Goal: Task Accomplishment & Management: Manage account settings

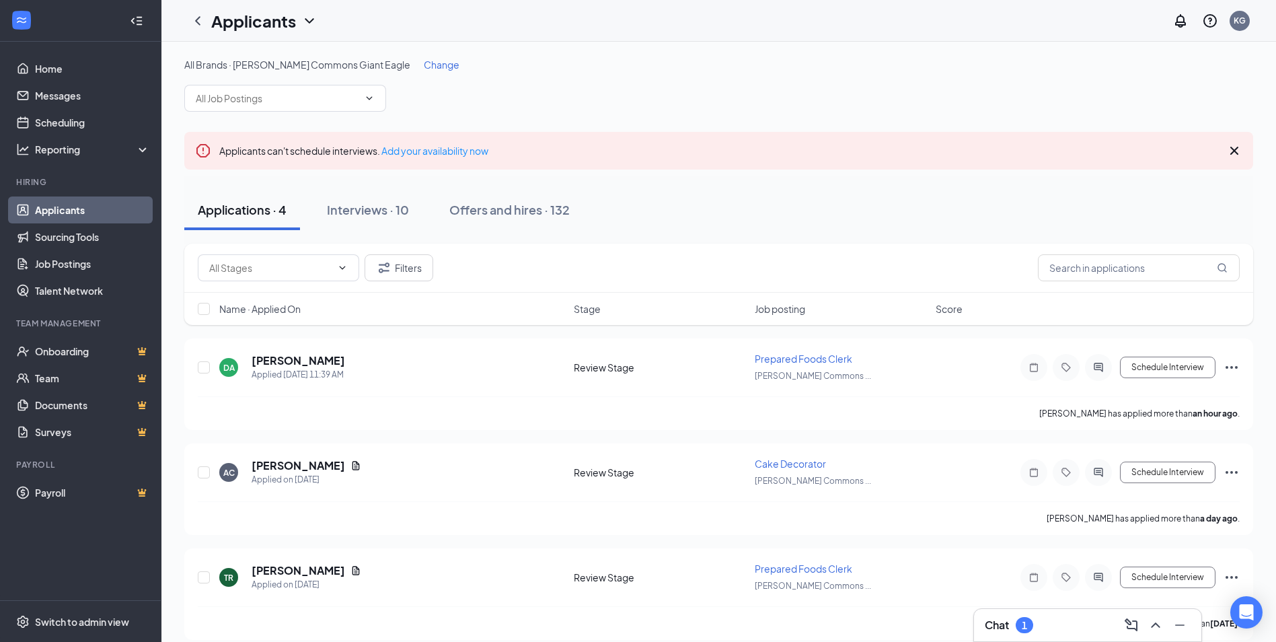
click at [1053, 624] on div "Chat 1" at bounding box center [1088, 625] width 206 height 22
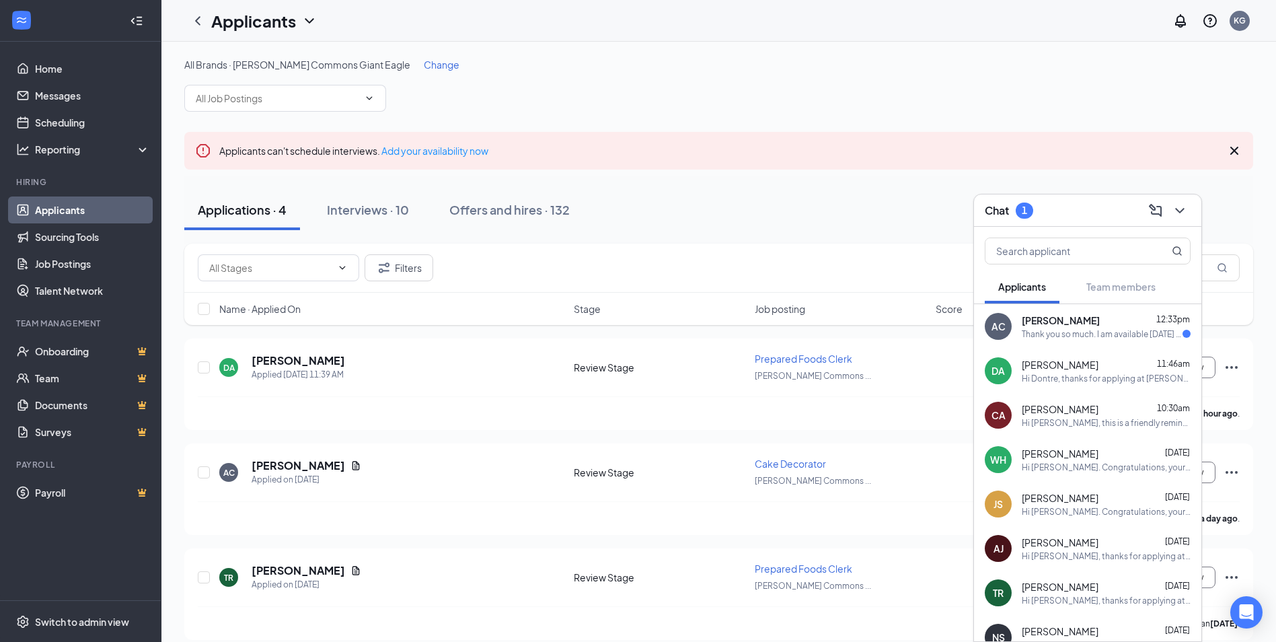
click at [1104, 341] on div "AC Alexis Conti 12:33pm Thank you so much. I am available Thursday morning." at bounding box center [1087, 326] width 227 height 44
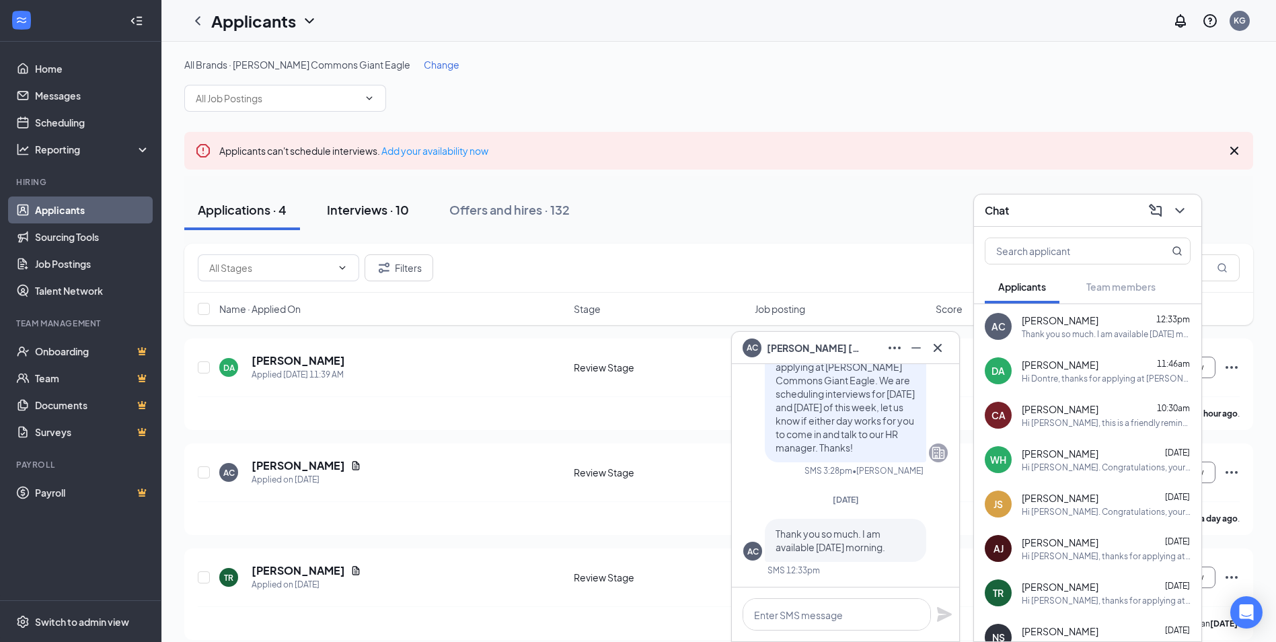
click at [354, 208] on div "Interviews · 10" at bounding box center [368, 209] width 82 height 17
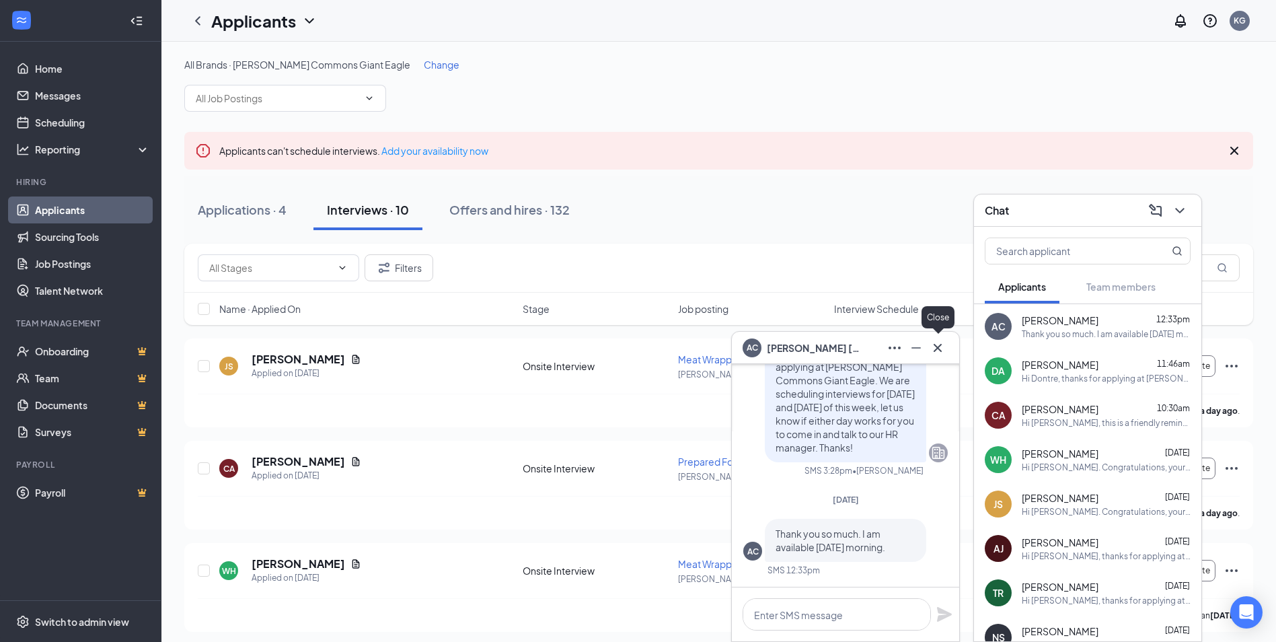
click at [943, 354] on icon "Cross" at bounding box center [937, 348] width 16 height 16
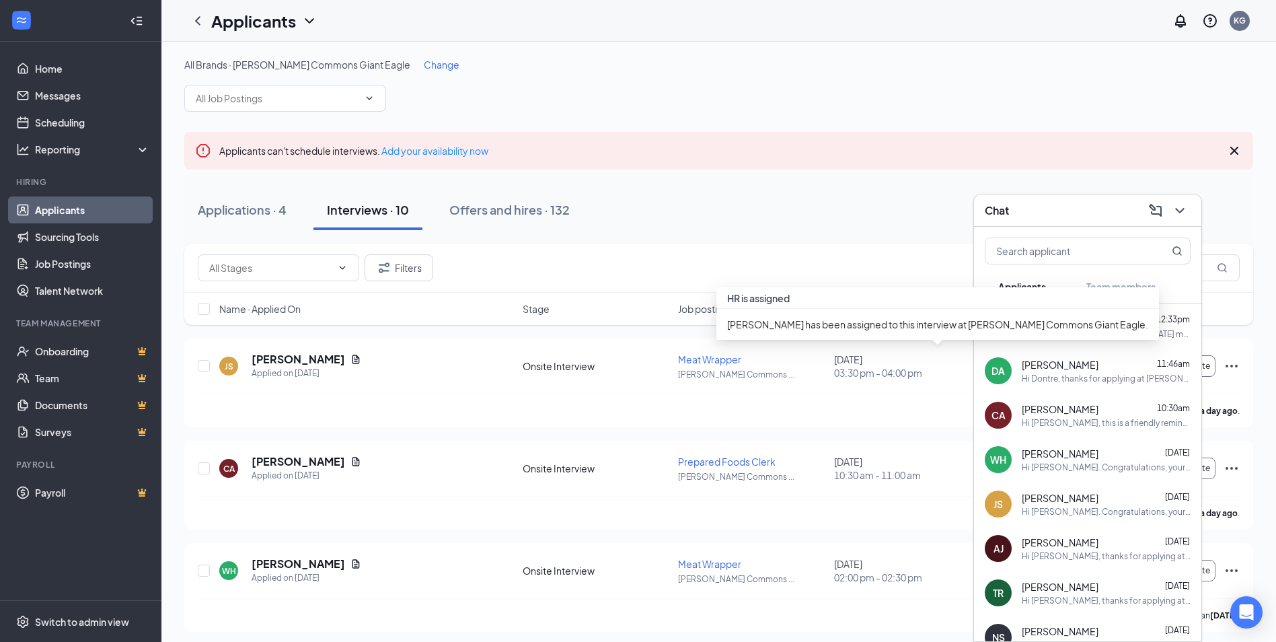
click at [895, 307] on div "HR is assigned" at bounding box center [937, 298] width 443 height 22
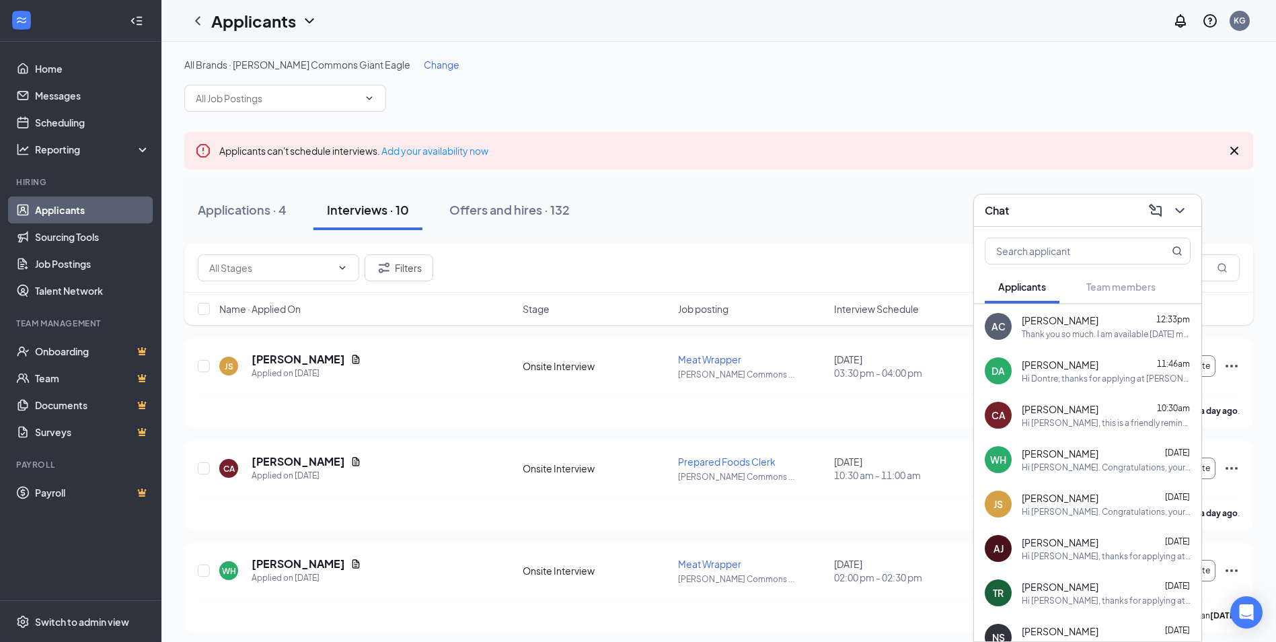
click at [902, 271] on div "Filters" at bounding box center [719, 267] width 1042 height 27
click at [868, 311] on span "Interview Schedule" at bounding box center [876, 308] width 85 height 13
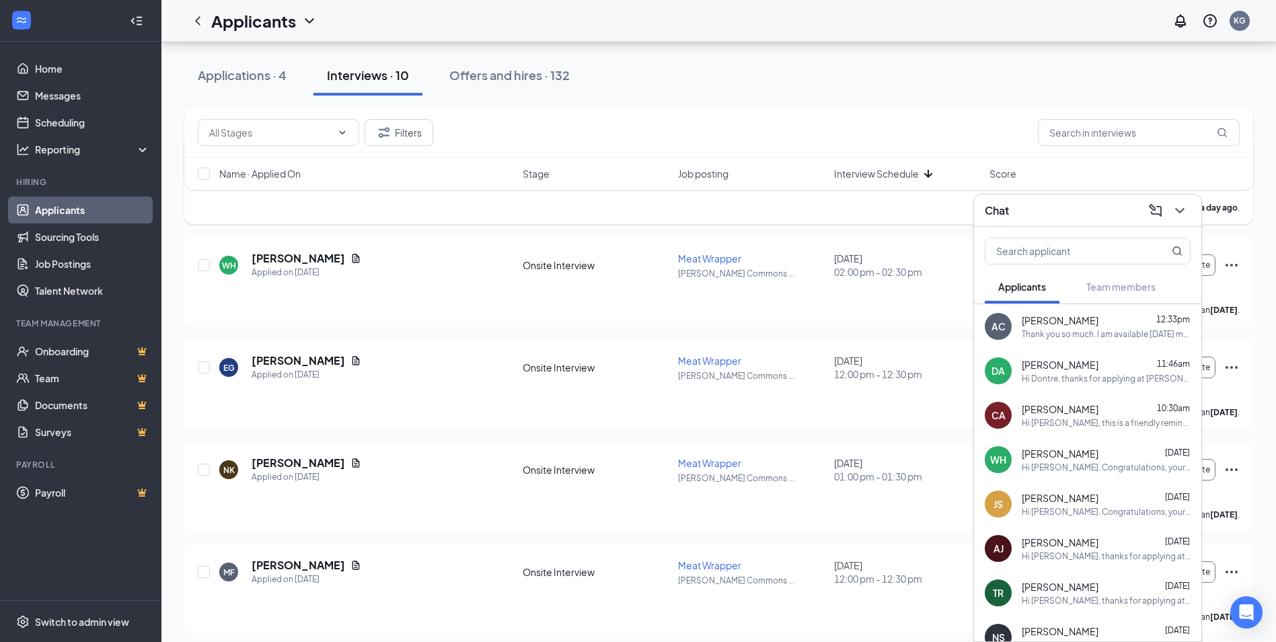
scroll to position [336, 0]
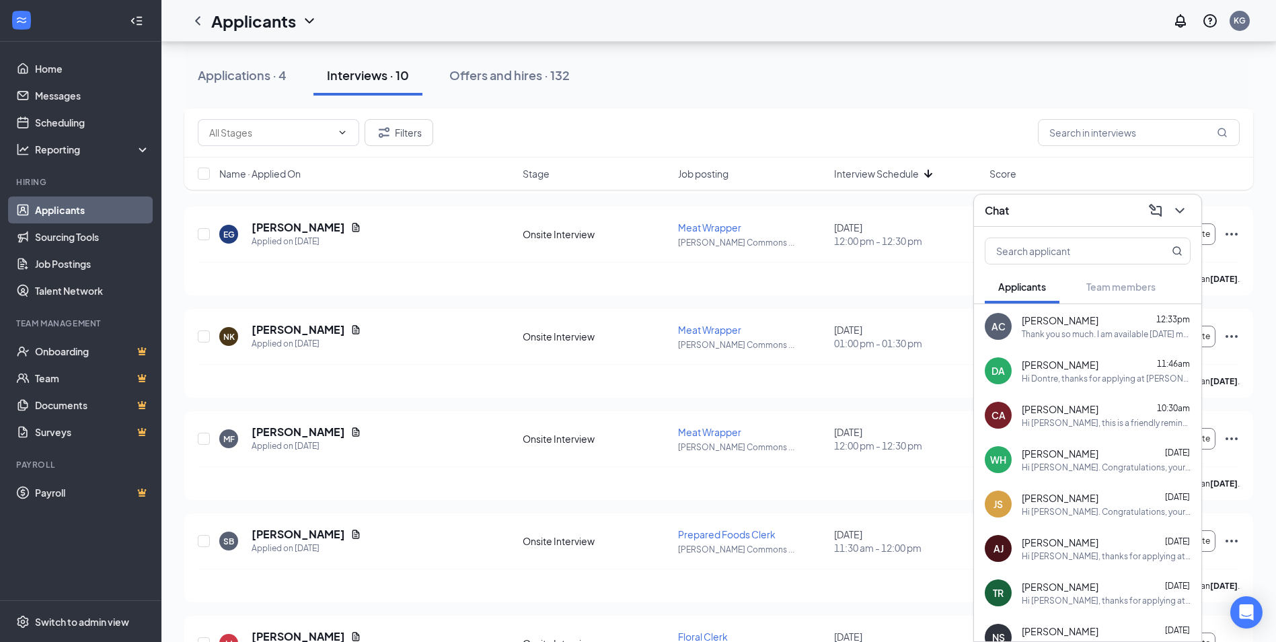
click at [1047, 333] on div "Thank you so much. I am available Thursday morning." at bounding box center [1106, 333] width 169 height 11
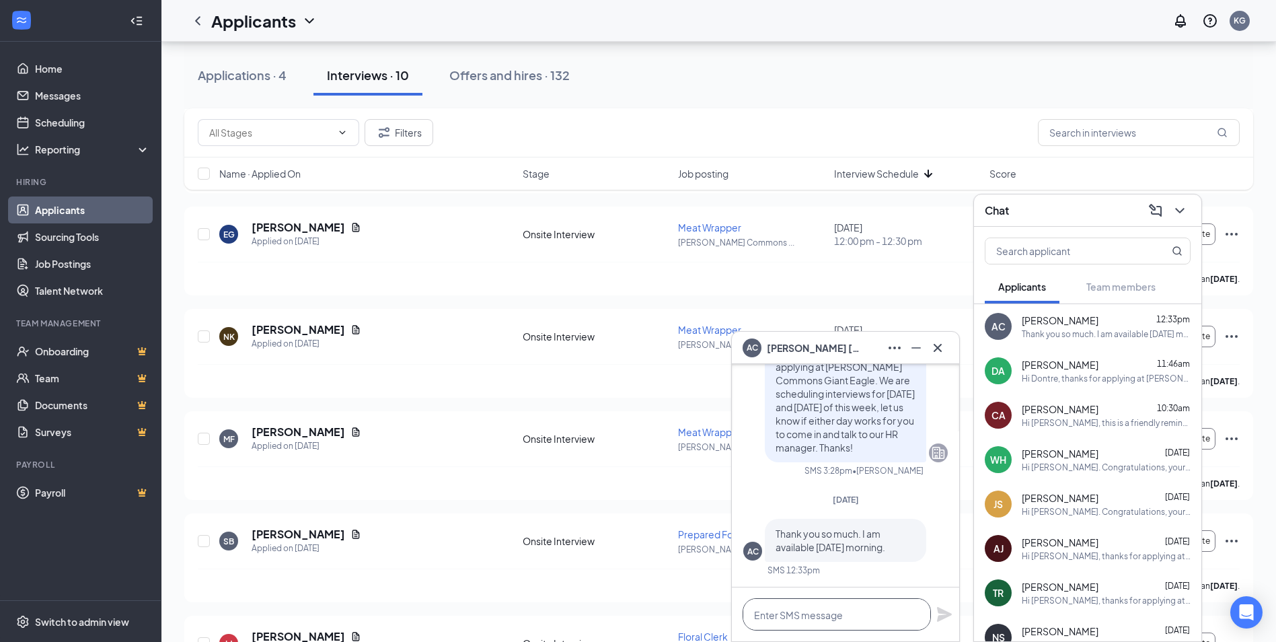
click at [876, 616] on textarea at bounding box center [837, 614] width 188 height 32
type textarea "How does 11 AM sound?"
click at [947, 623] on div "How does 11 AM sound?" at bounding box center [845, 614] width 227 height 54
click at [944, 614] on icon "Plane" at bounding box center [944, 614] width 16 height 16
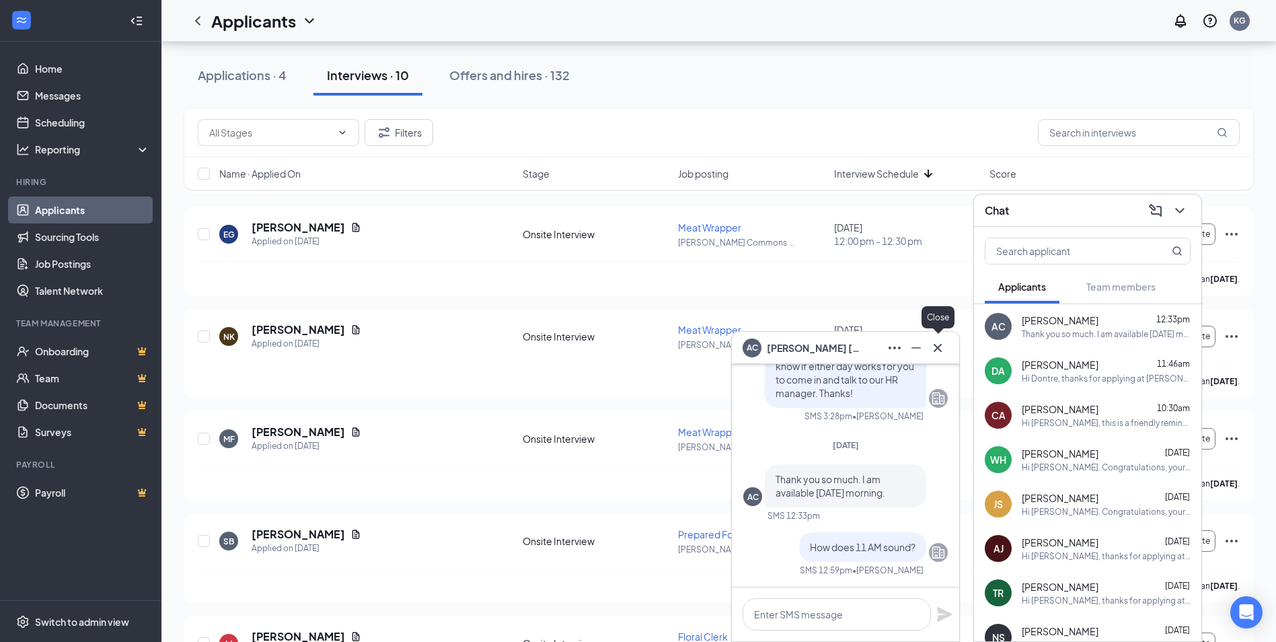
click at [944, 342] on icon "Cross" at bounding box center [937, 348] width 16 height 16
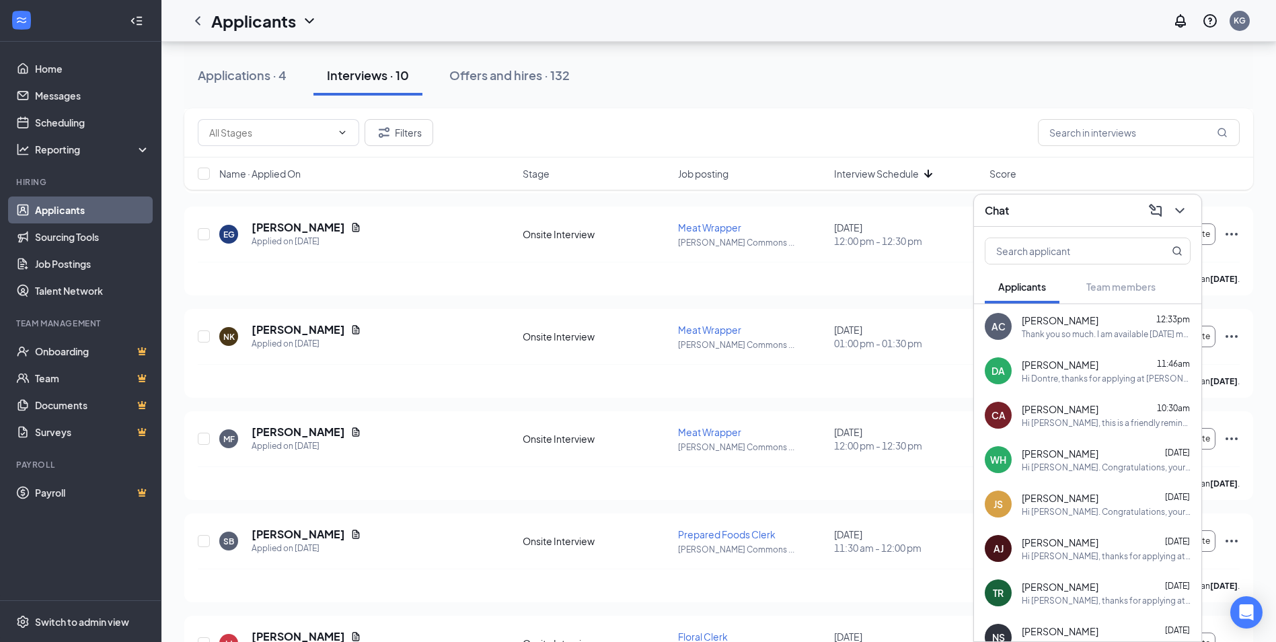
click at [1190, 206] on div "Chat" at bounding box center [1087, 210] width 227 height 32
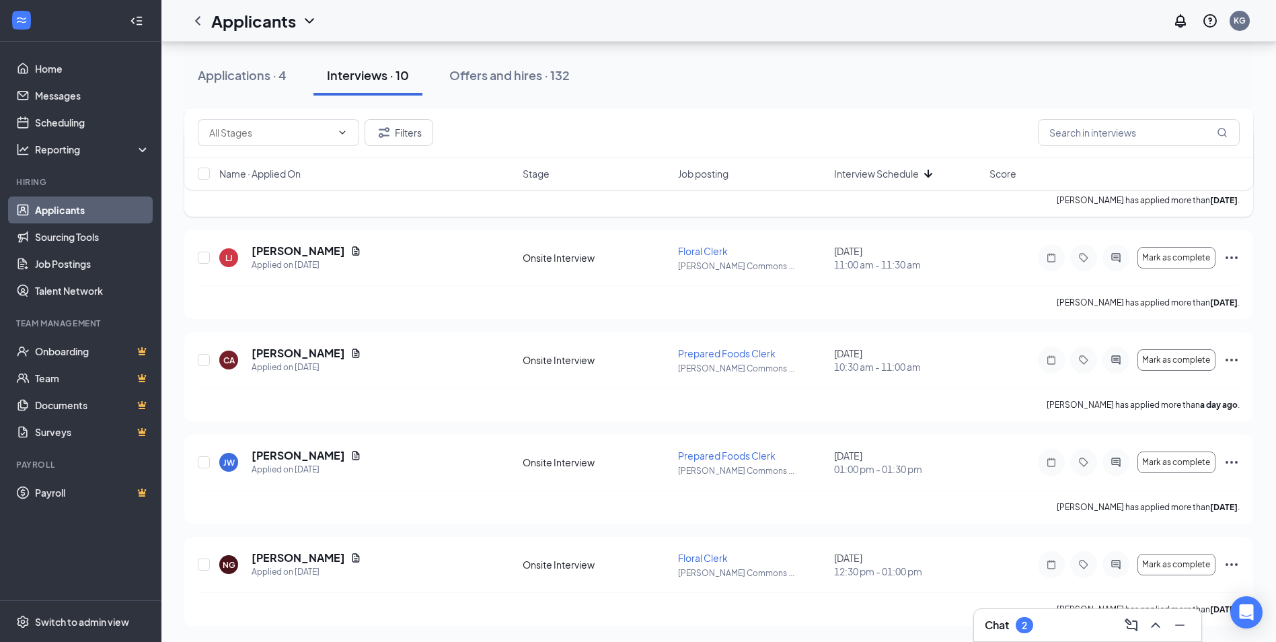
scroll to position [0, 0]
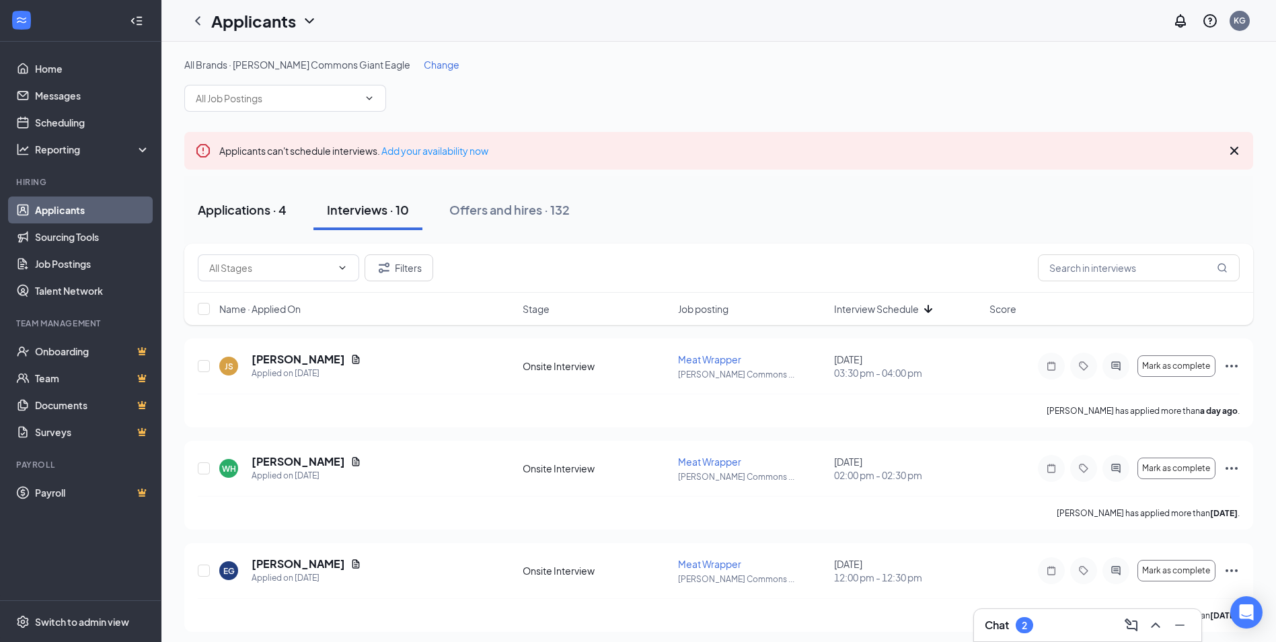
click at [265, 219] on button "Applications · 4" at bounding box center [242, 210] width 116 height 40
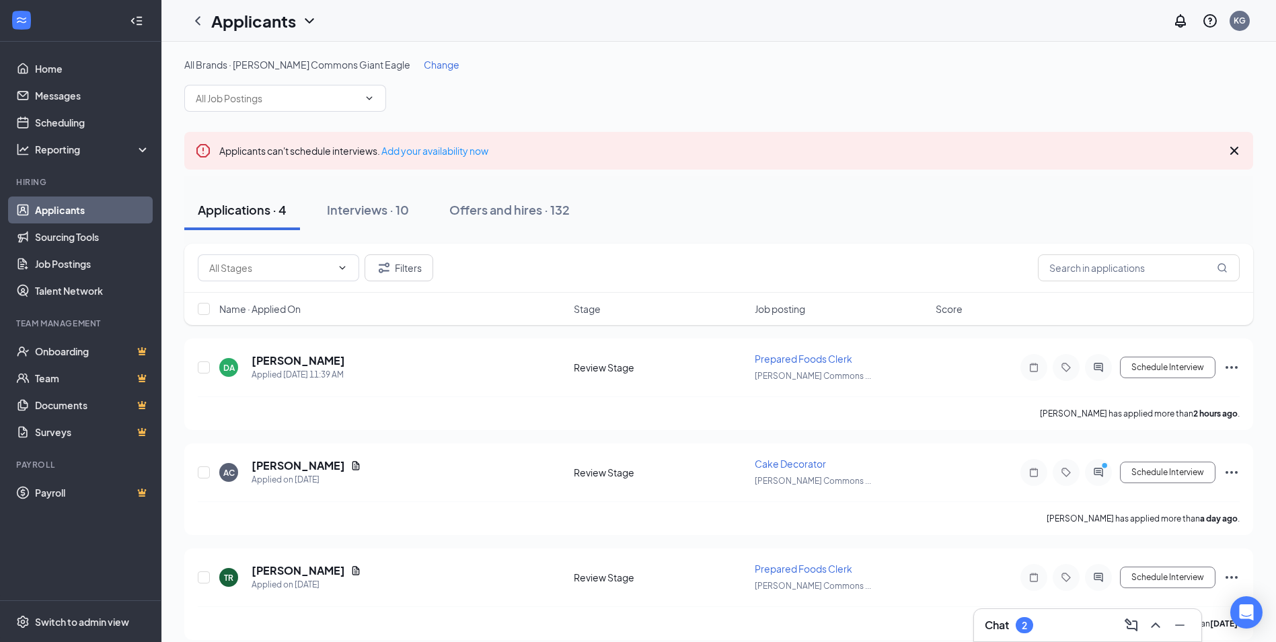
click at [1042, 634] on div "Chat 2" at bounding box center [1088, 625] width 206 height 22
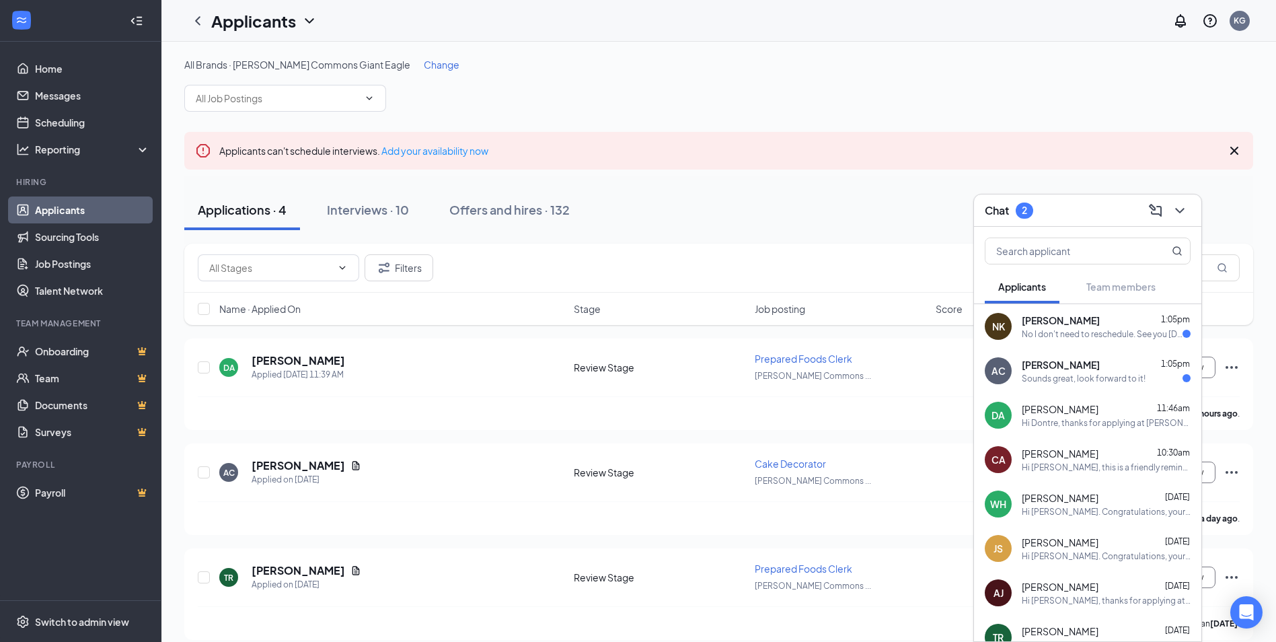
click at [1097, 334] on div "No I don't need to reschedule. See you tomorrow in the afternoon at 1 pm. Thank…" at bounding box center [1102, 333] width 161 height 11
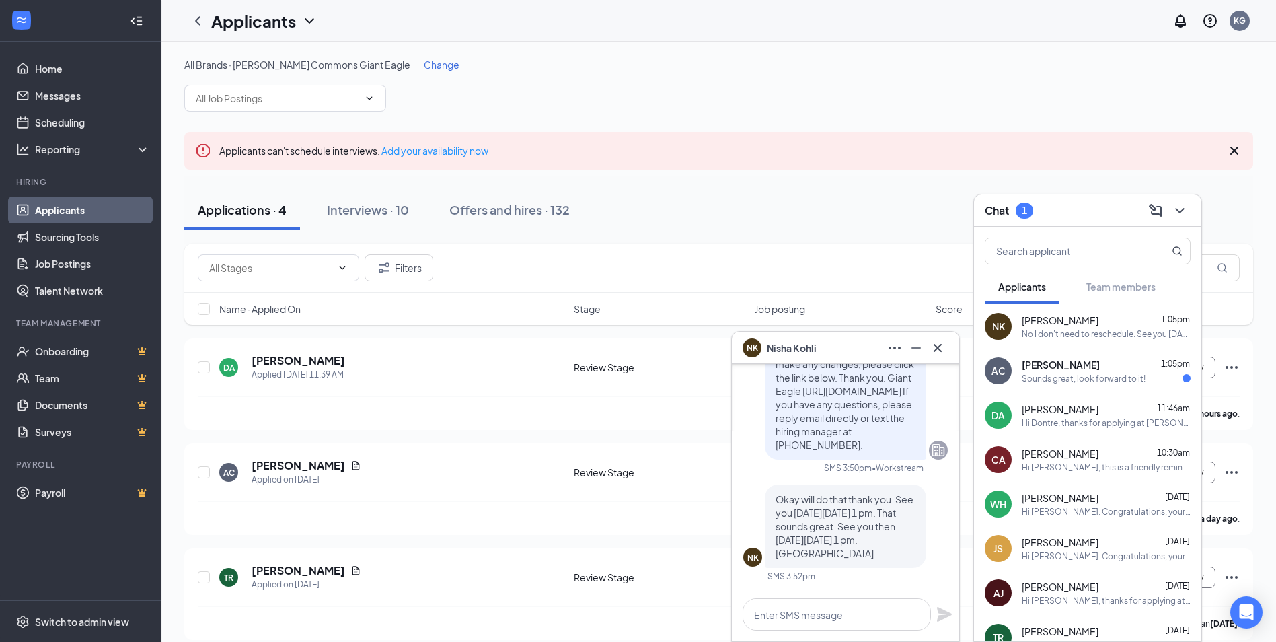
scroll to position [-404, 0]
click at [932, 350] on icon "Cross" at bounding box center [937, 348] width 16 height 16
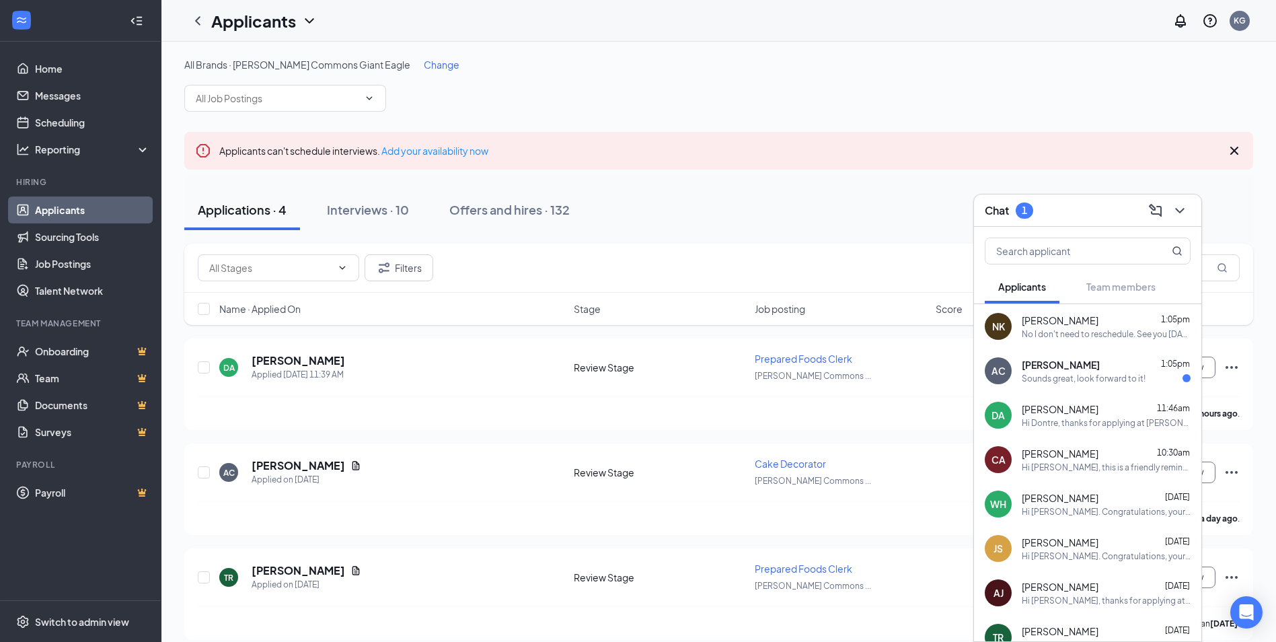
click at [1065, 381] on div "Sounds great, look forward to it!" at bounding box center [1084, 378] width 124 height 11
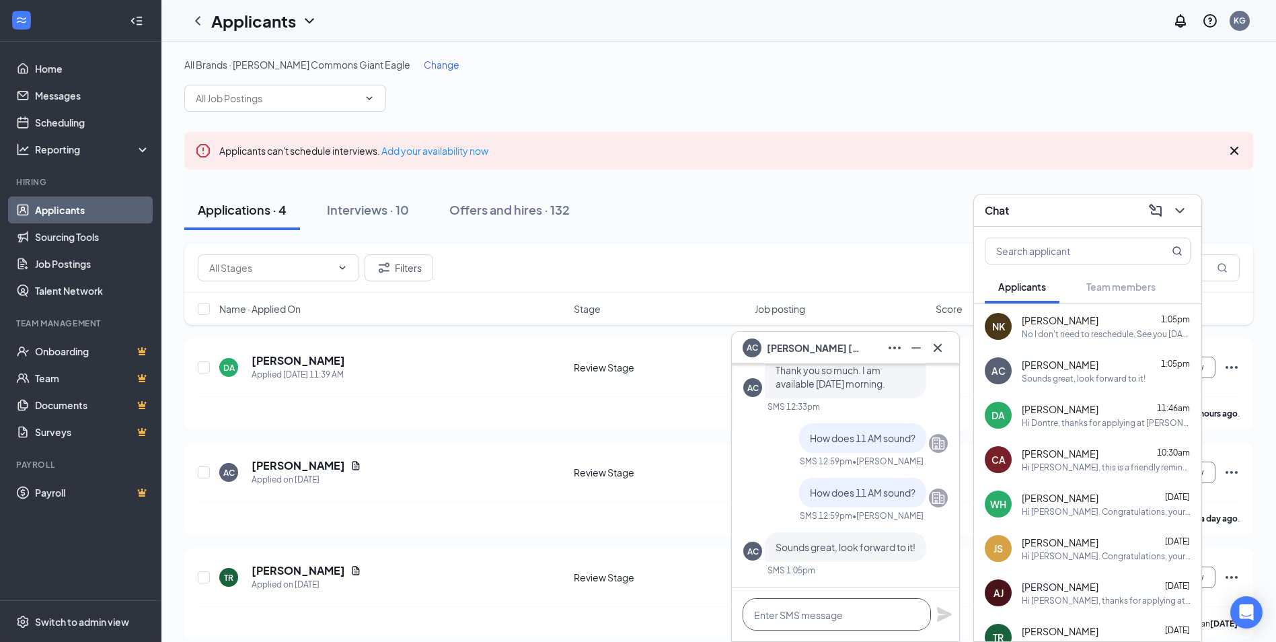
click at [799, 616] on textarea at bounding box center [837, 614] width 188 height 32
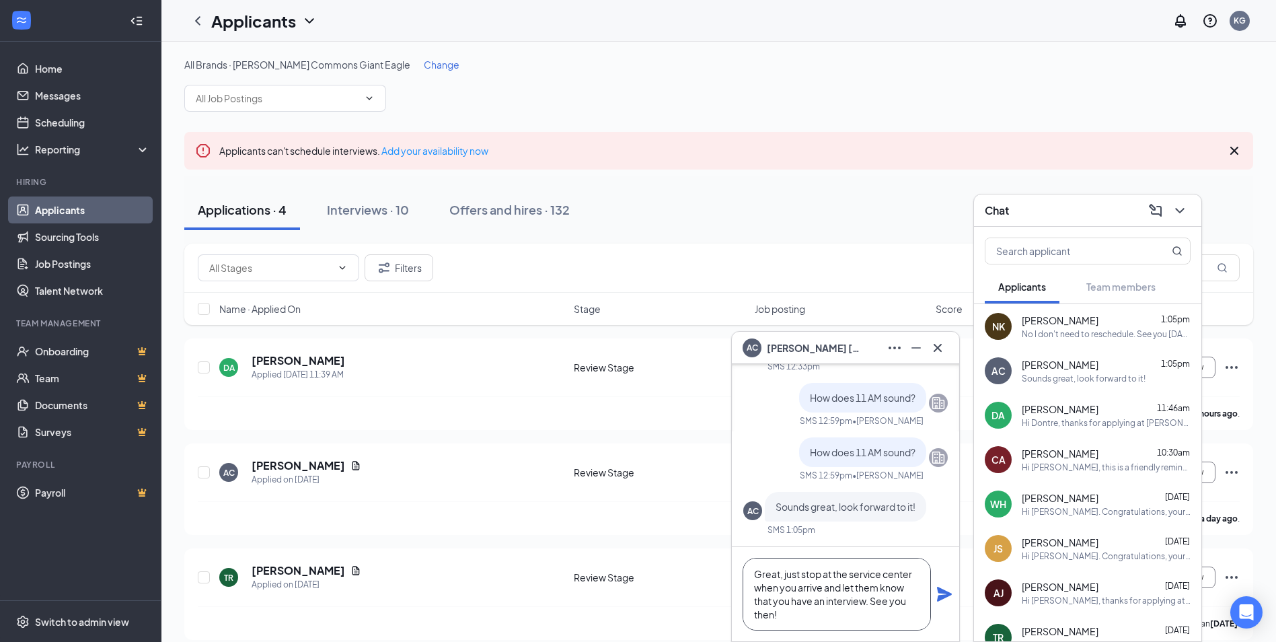
type textarea "Great, just stop at the service center when you arrive and let them know that y…"
click at [946, 597] on icon "Plane" at bounding box center [944, 593] width 15 height 15
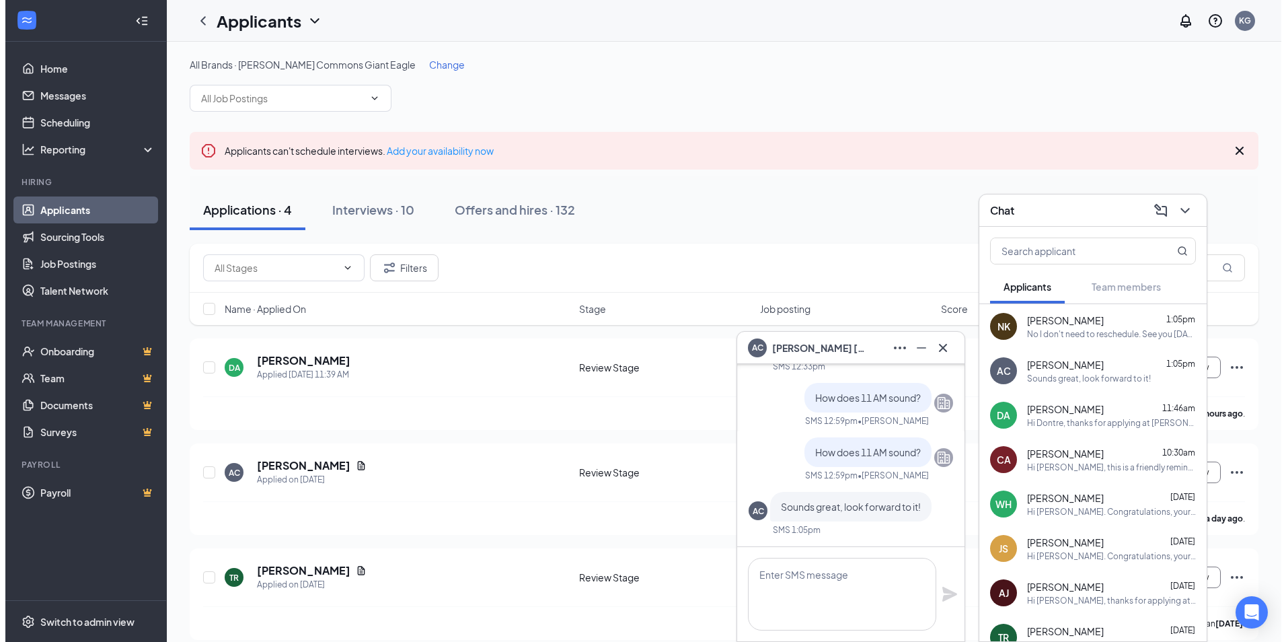
scroll to position [0, 0]
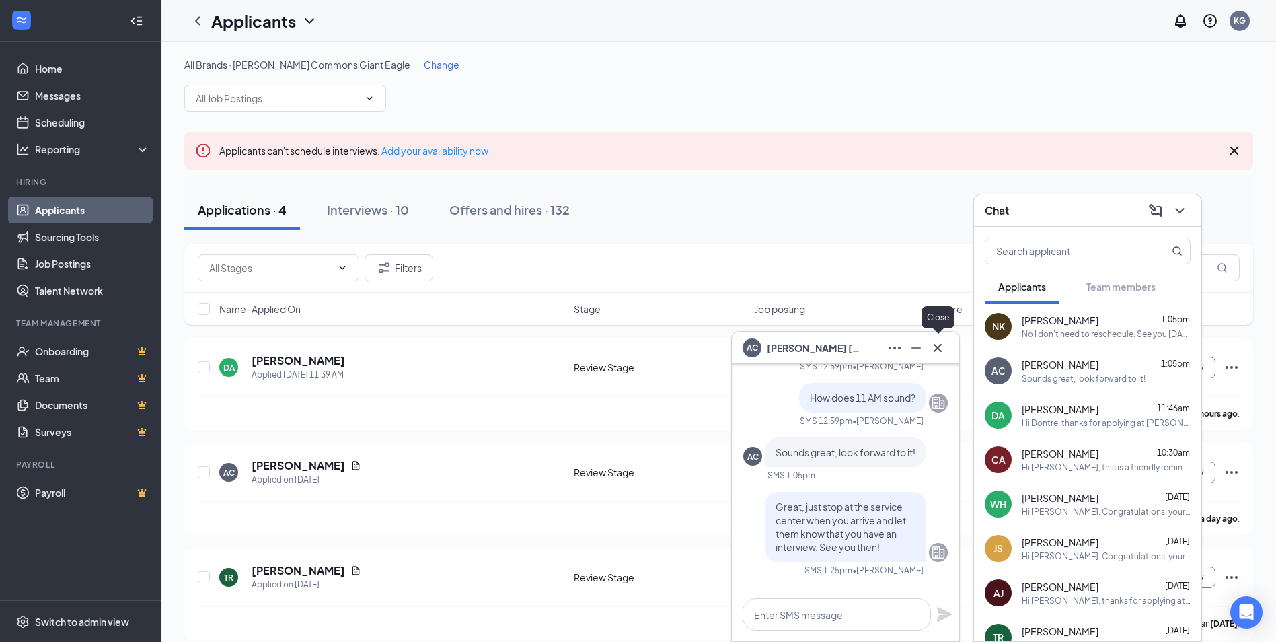
click at [942, 352] on icon "Cross" at bounding box center [937, 348] width 16 height 16
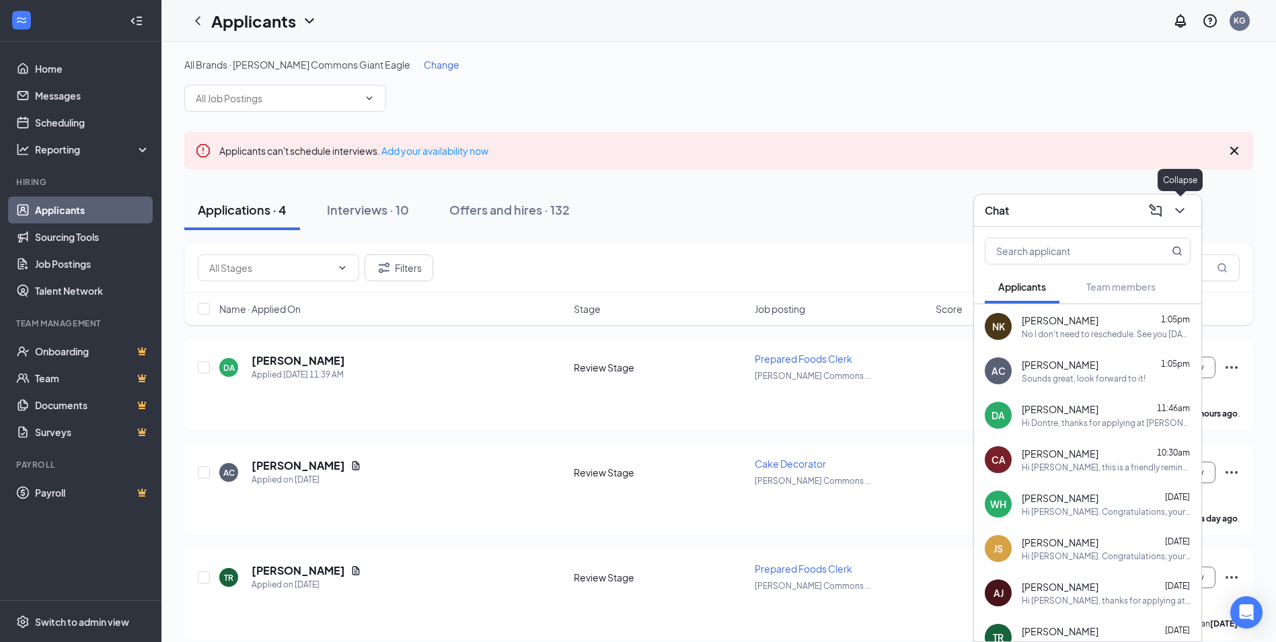
click at [1186, 211] on icon "ChevronDown" at bounding box center [1180, 210] width 16 height 16
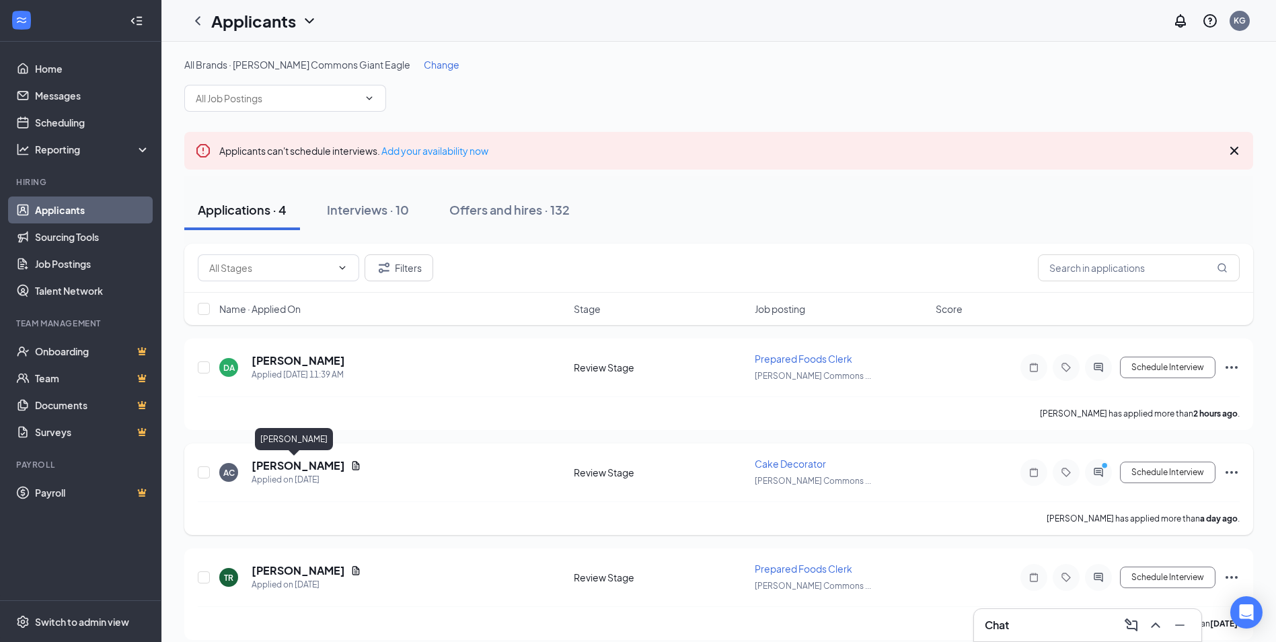
click at [296, 465] on h5 "Alexis Conti" at bounding box center [298, 465] width 93 height 15
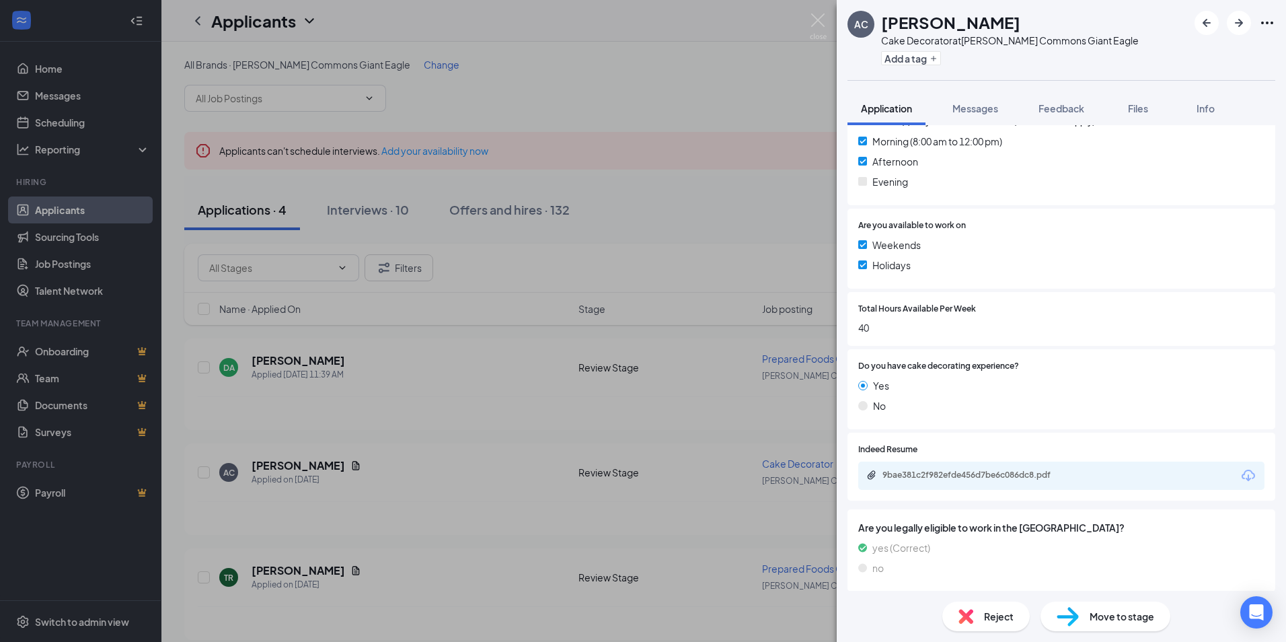
scroll to position [409, 0]
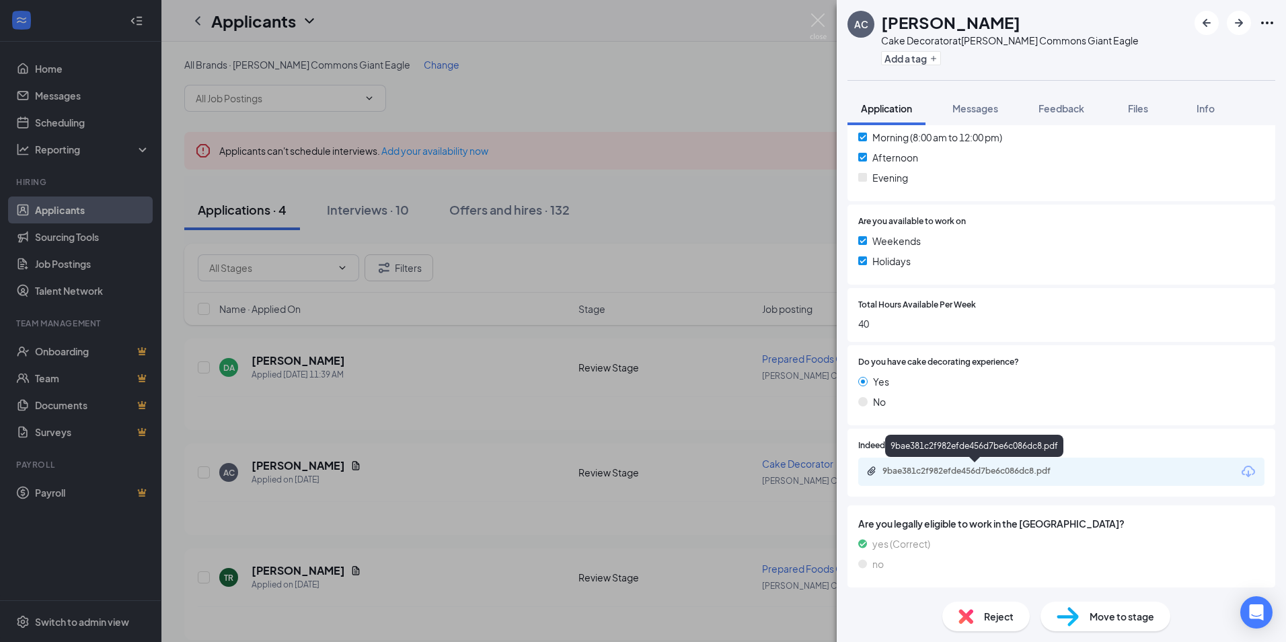
click at [968, 478] on div "9bae381c2f982efde456d7be6c086dc8.pdf" at bounding box center [975, 471] width 218 height 13
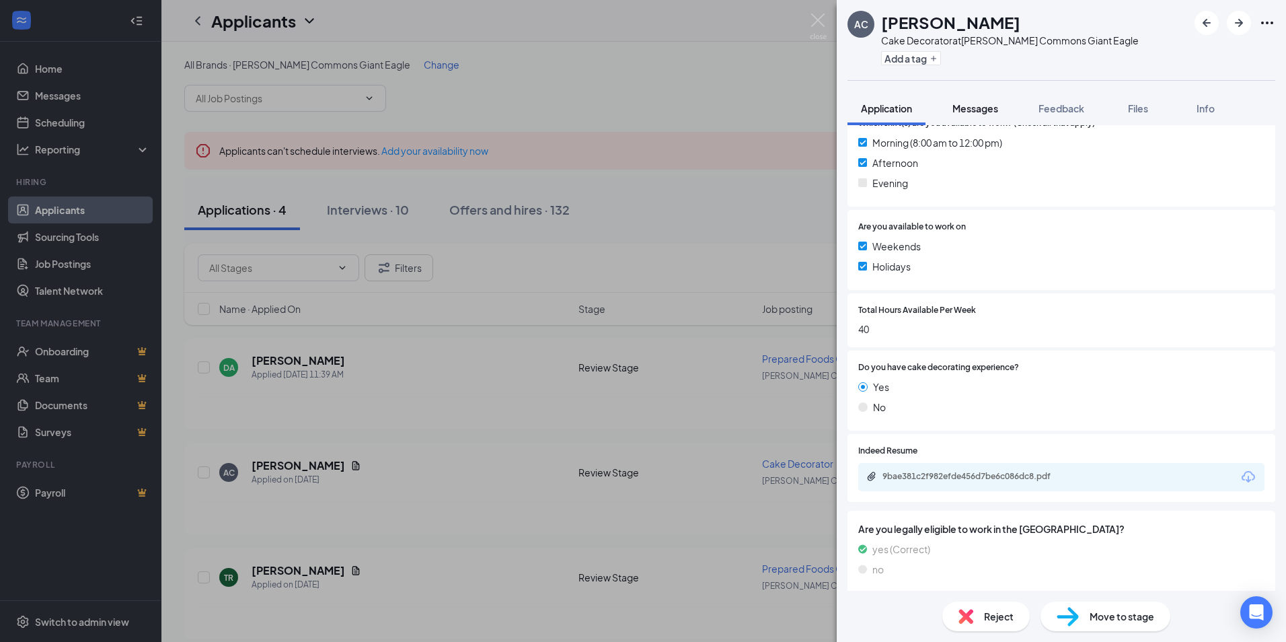
click at [957, 104] on span "Messages" at bounding box center [975, 108] width 46 height 12
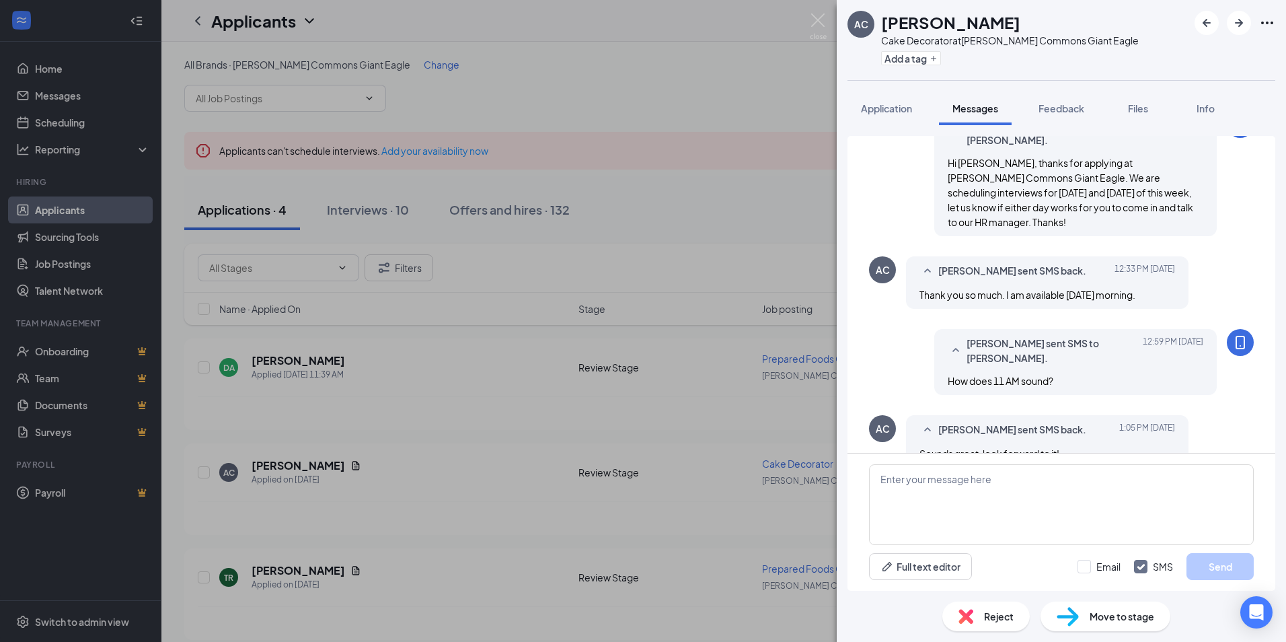
scroll to position [262, 0]
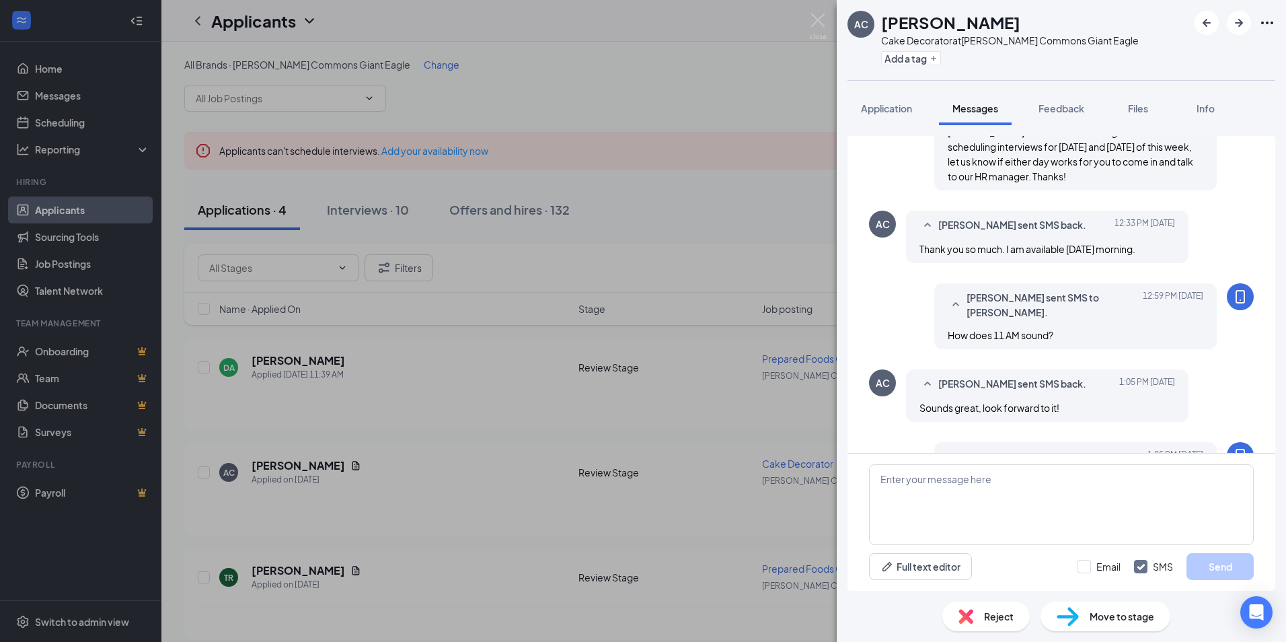
click at [1127, 616] on span "Move to stage" at bounding box center [1122, 616] width 65 height 15
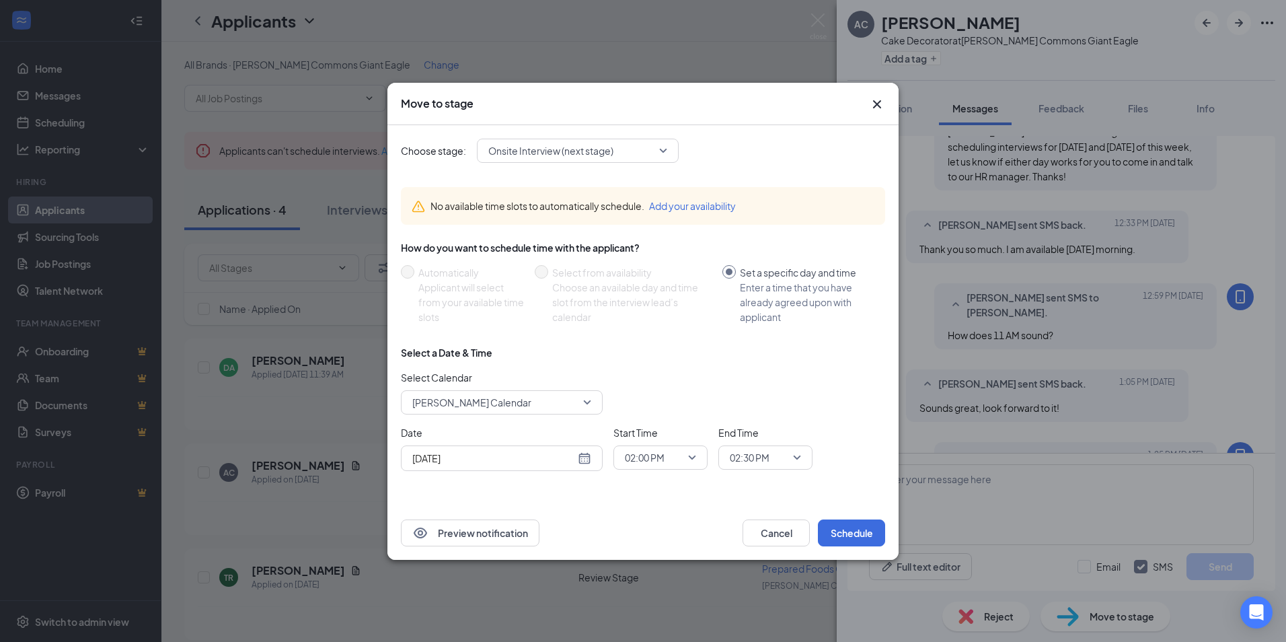
click at [436, 415] on div "Select a Date & Time Select Calendar Kyle Graff's Calendar Date Aug 26, 2025 St…" at bounding box center [643, 414] width 484 height 136
click at [442, 392] on span "Kyle Graff's Calendar" at bounding box center [471, 402] width 119 height 20
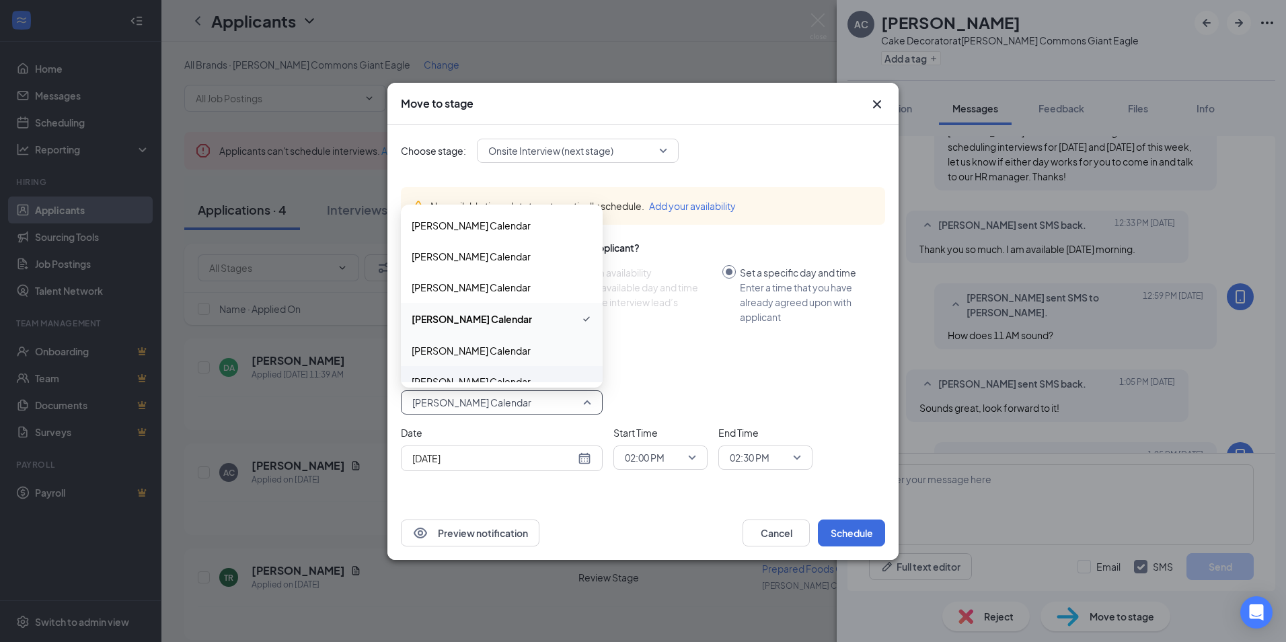
click at [439, 366] on div "Pam Graff's Calendar" at bounding box center [502, 381] width 202 height 31
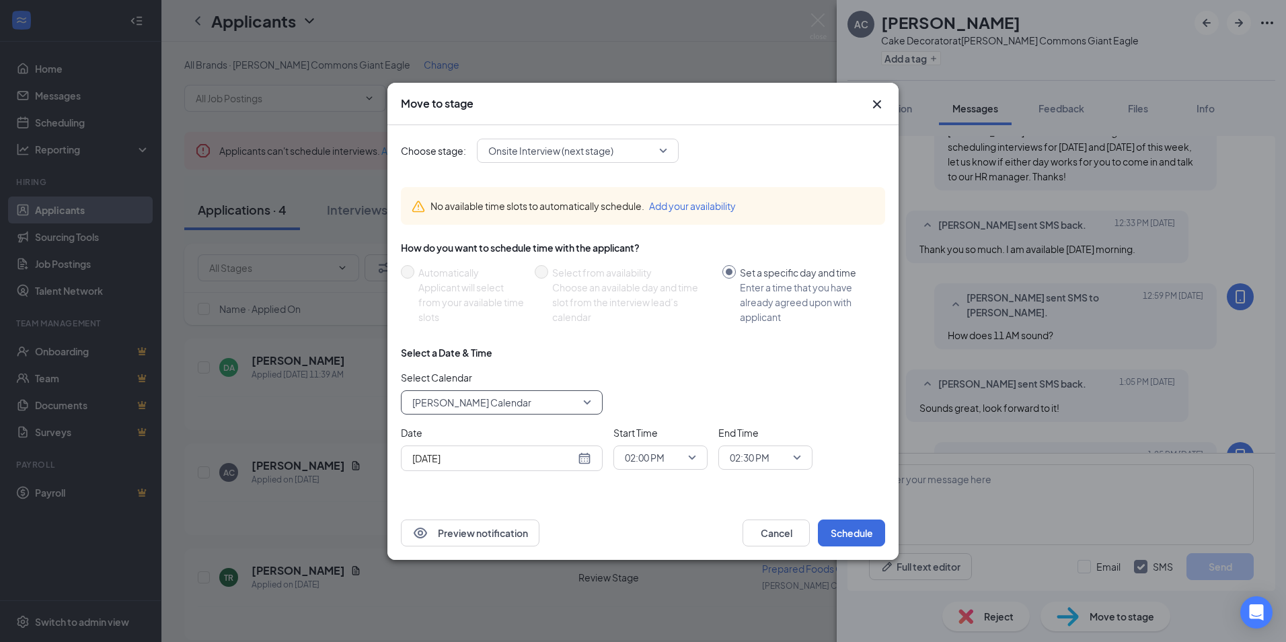
click at [451, 354] on div "Select a Date & Time" at bounding box center [446, 352] width 91 height 13
click at [457, 393] on span "Pam Graff's Calendar" at bounding box center [471, 402] width 119 height 20
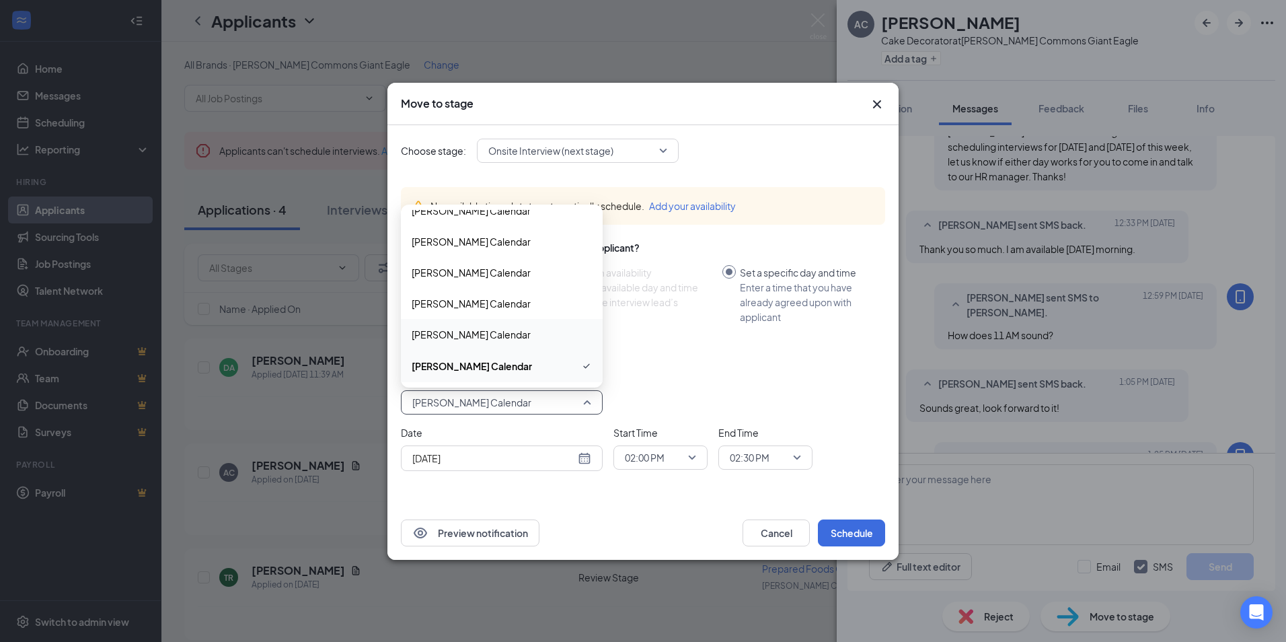
click at [459, 334] on span "Matt Strank's Calendar" at bounding box center [471, 334] width 119 height 15
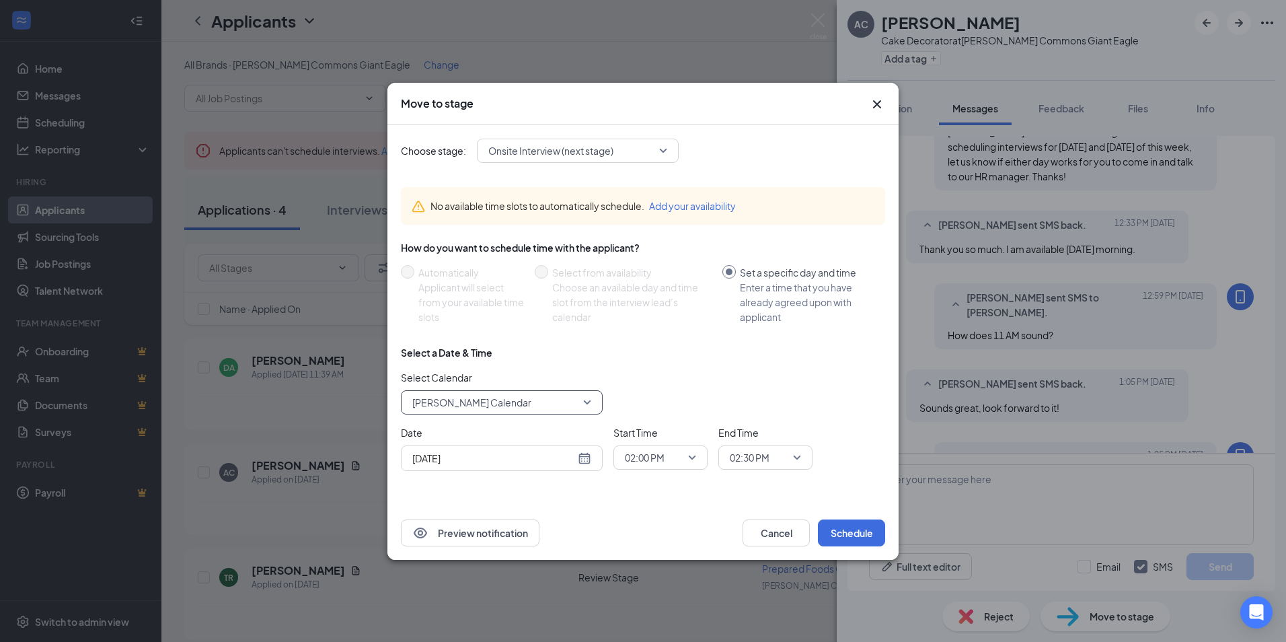
click at [453, 447] on div "Aug 26, 2025" at bounding box center [502, 458] width 202 height 26
type input "Aug 28, 2025"
click at [513, 406] on div "28" at bounding box center [518, 406] width 16 height 16
click at [646, 449] on span "02:00 PM" at bounding box center [645, 457] width 40 height 20
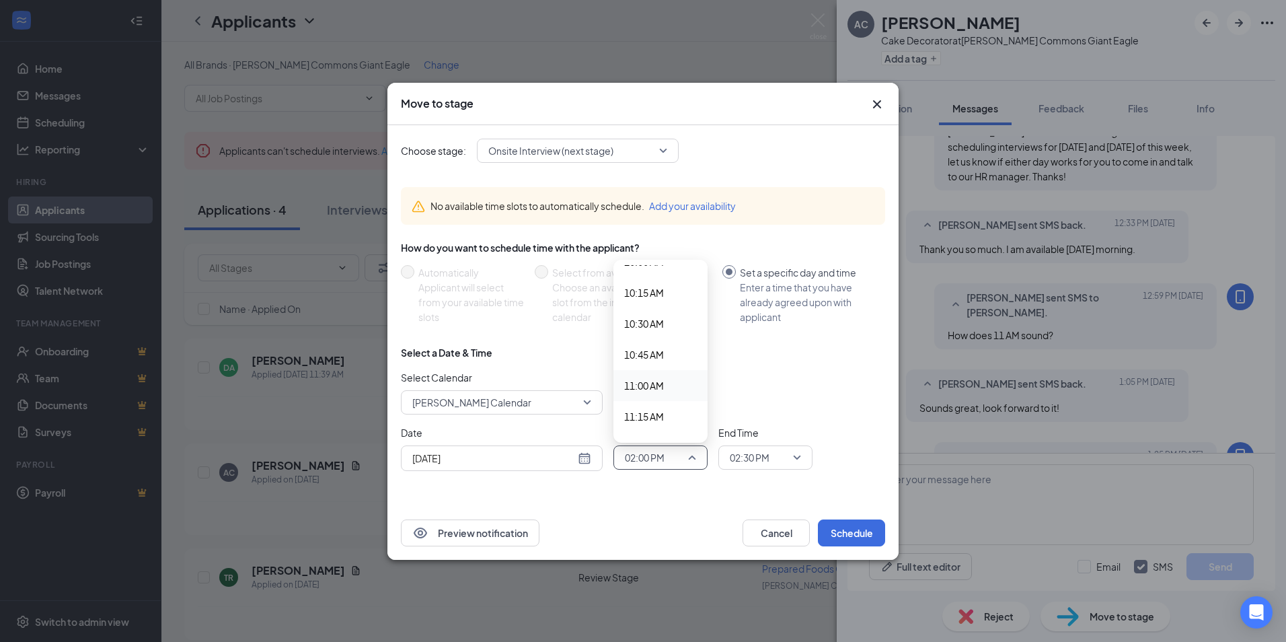
click at [653, 378] on span "11:00 AM" at bounding box center [644, 385] width 40 height 15
click at [763, 468] on input "search" at bounding box center [760, 457] width 69 height 23
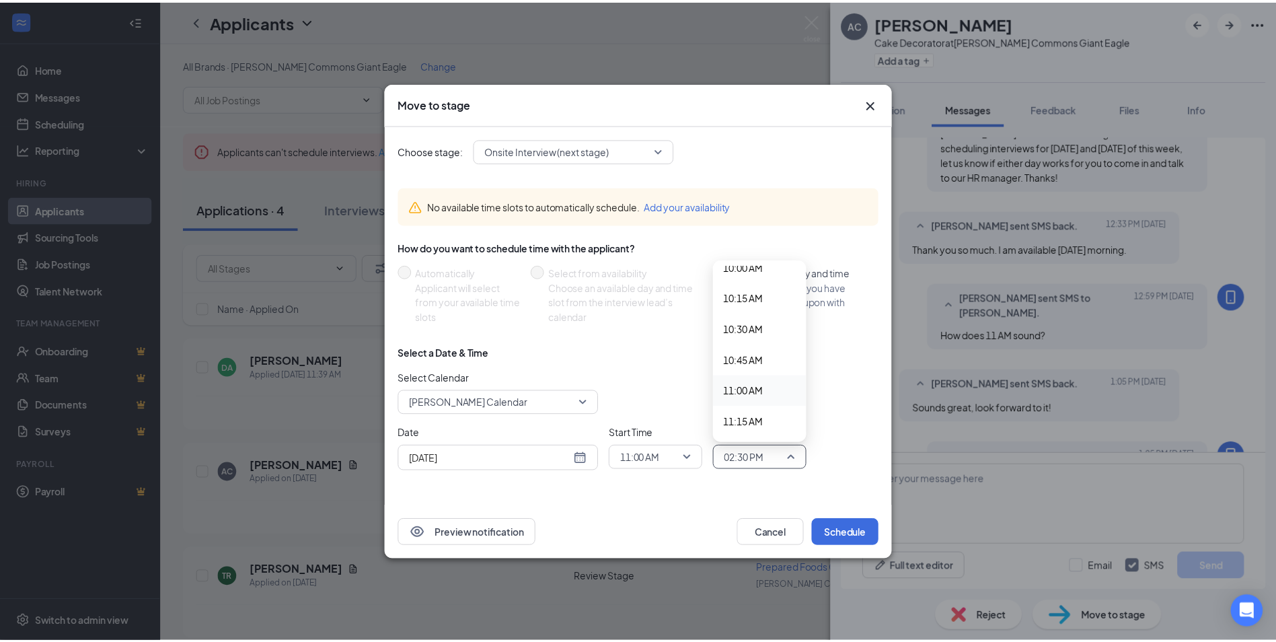
scroll to position [1318, 0]
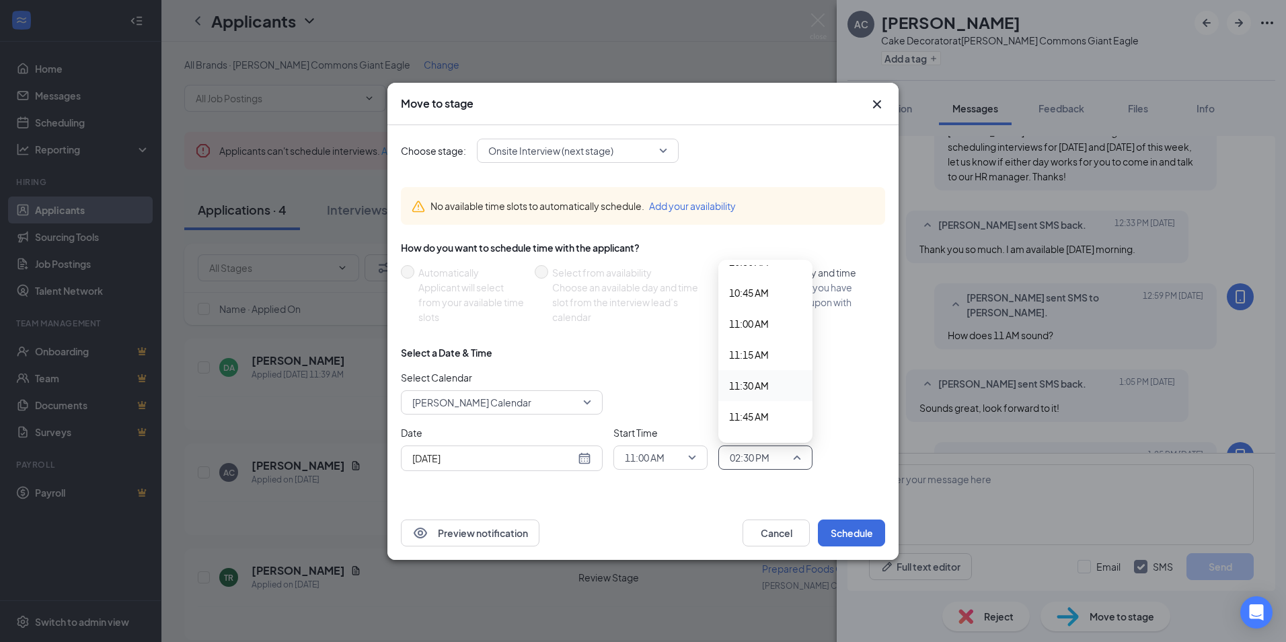
click at [759, 385] on span "11:30 AM" at bounding box center [749, 385] width 40 height 15
click at [858, 537] on button "Schedule" at bounding box center [851, 532] width 67 height 27
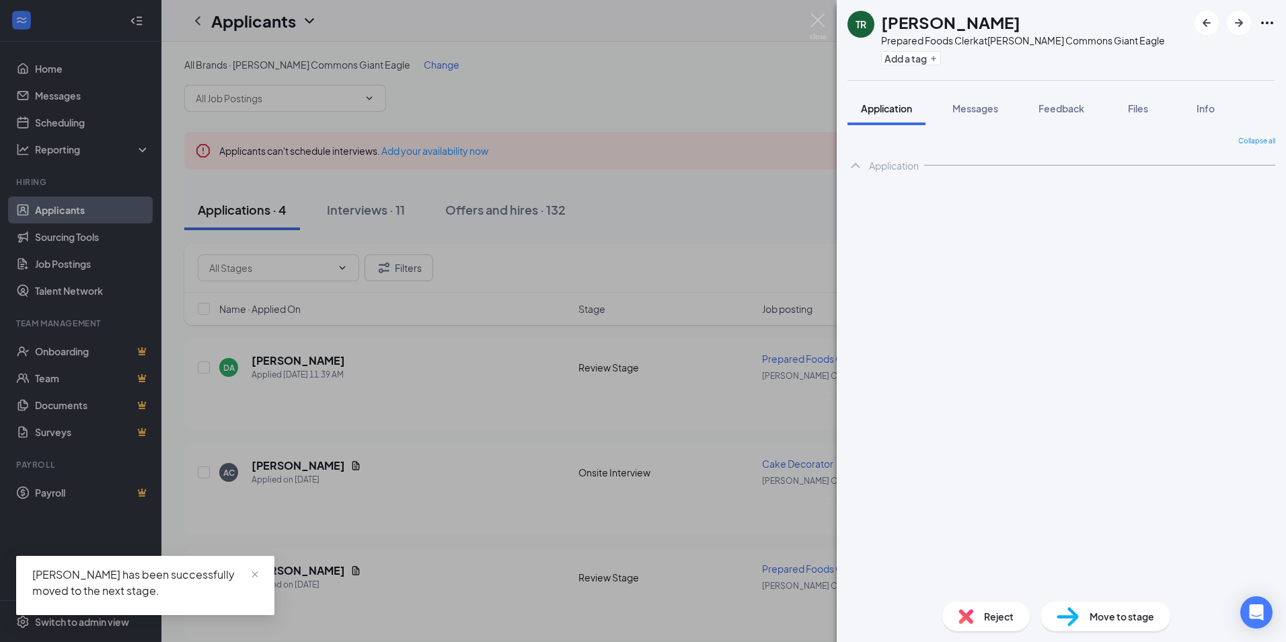
click at [667, 366] on div "TR Trevon Rogers Prepared Foods Clerk at Churchill Commons Giant Eagle Add a ta…" at bounding box center [643, 321] width 1286 height 642
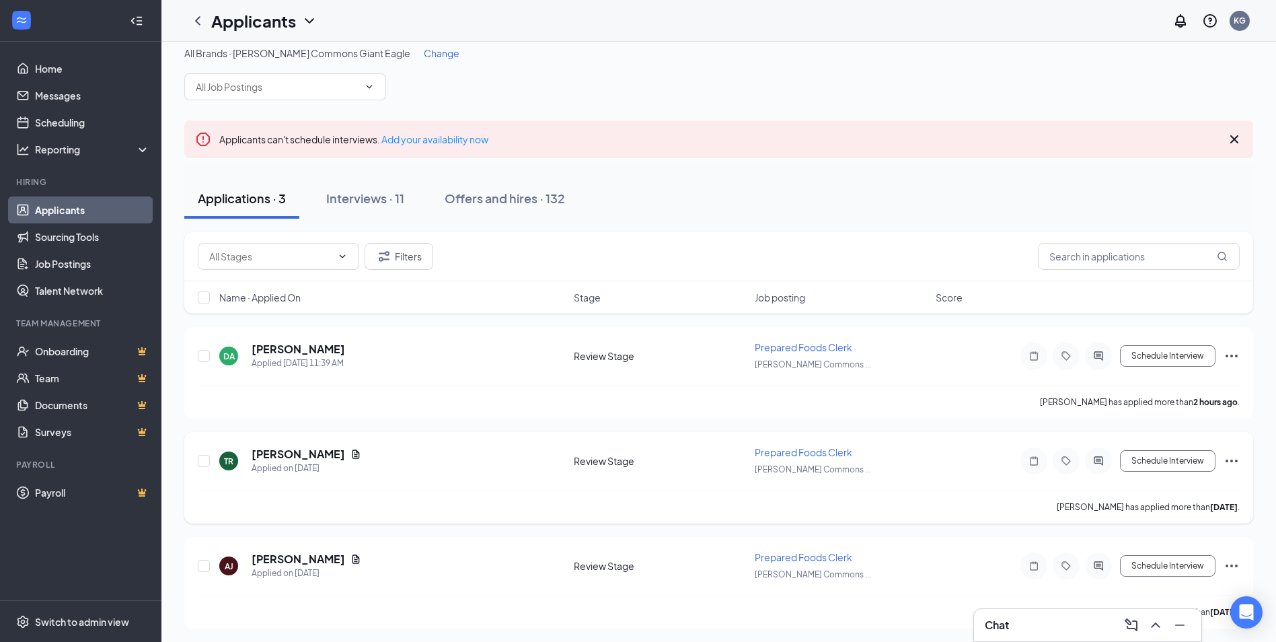
scroll to position [14, 0]
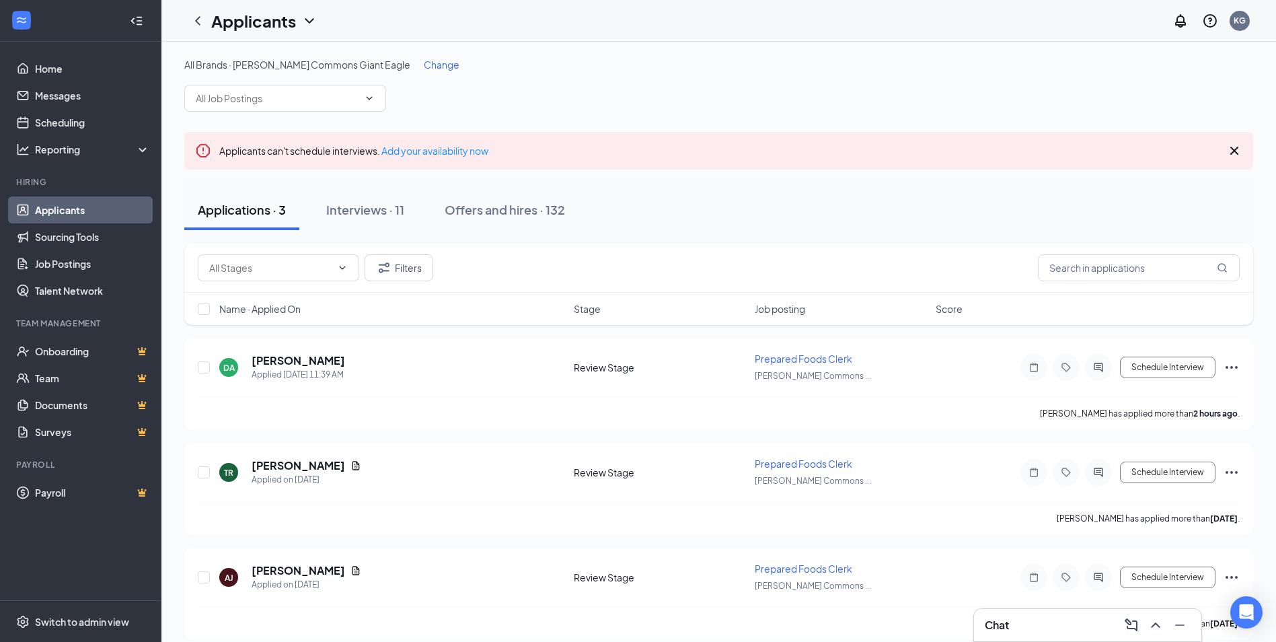
scroll to position [14, 0]
